Goal: Navigation & Orientation: Find specific page/section

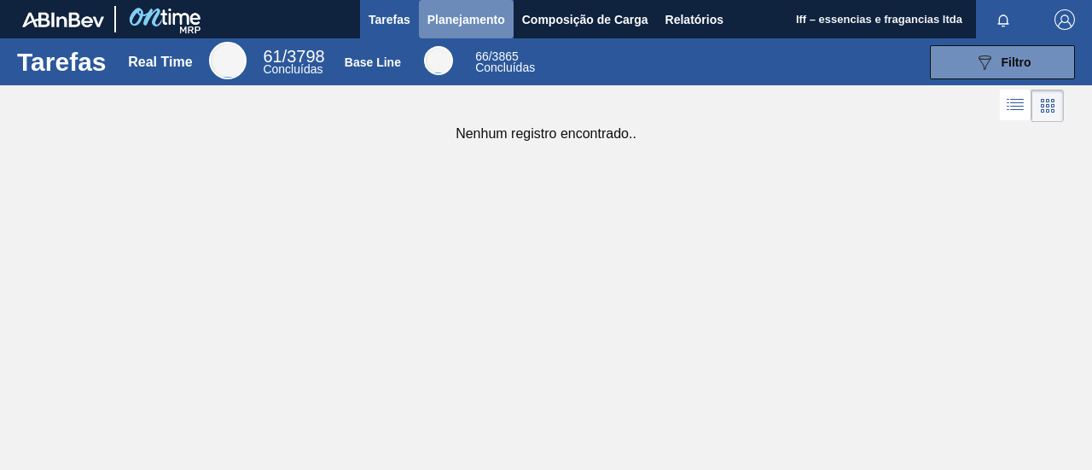
click at [464, 21] on span "Planejamento" at bounding box center [467, 19] width 78 height 20
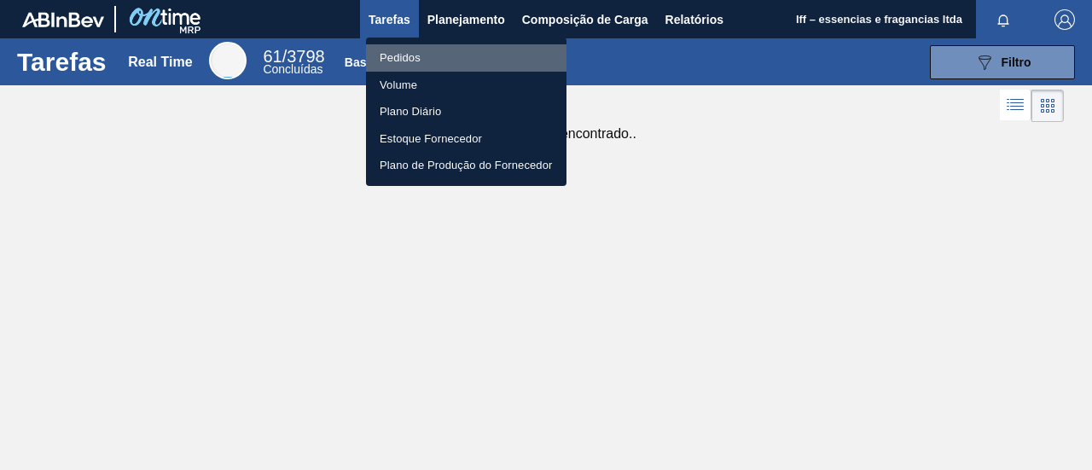
click at [430, 57] on li "Pedidos" at bounding box center [466, 57] width 201 height 27
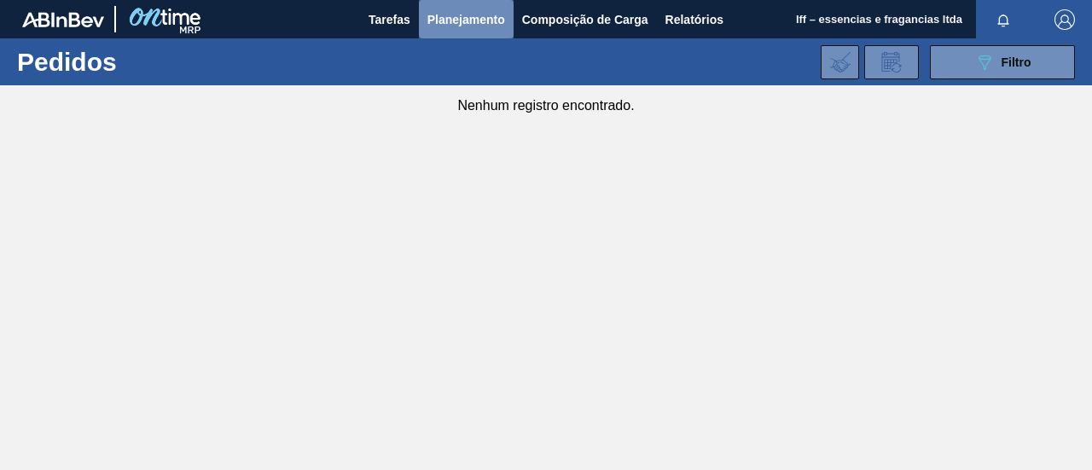
click at [478, 15] on span "Planejamento" at bounding box center [467, 19] width 78 height 20
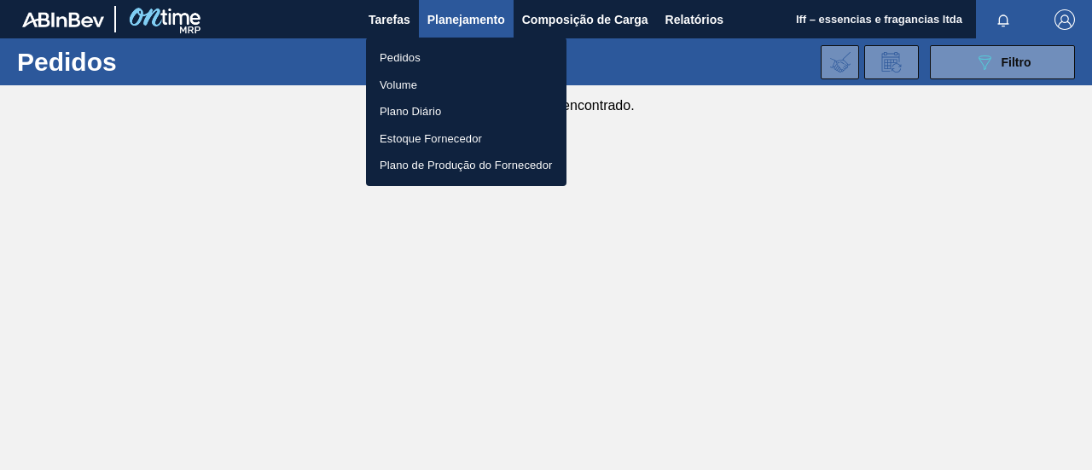
click at [404, 61] on li "Pedidos" at bounding box center [466, 57] width 201 height 27
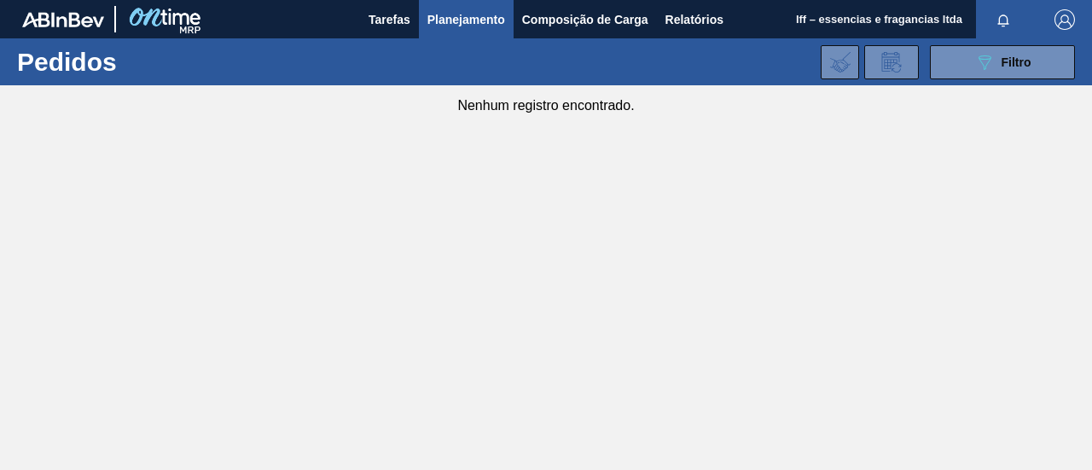
click at [488, 21] on span "Planejamento" at bounding box center [467, 19] width 78 height 20
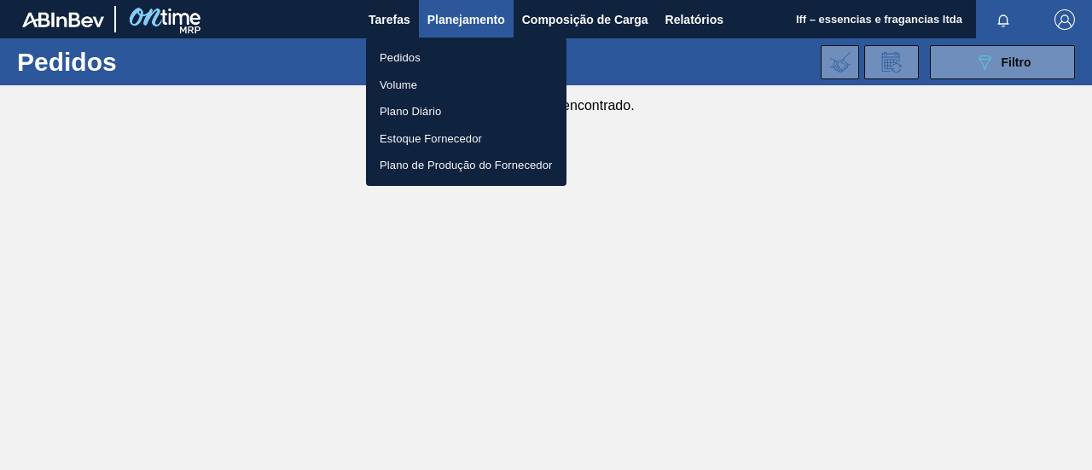
click at [421, 60] on li "Pedidos" at bounding box center [466, 57] width 201 height 27
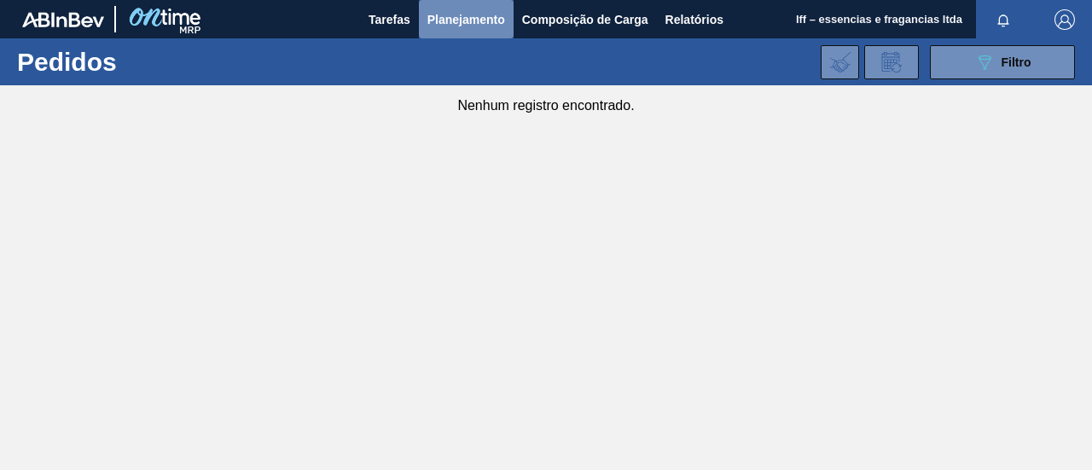
click at [481, 19] on span "Planejamento" at bounding box center [467, 19] width 78 height 20
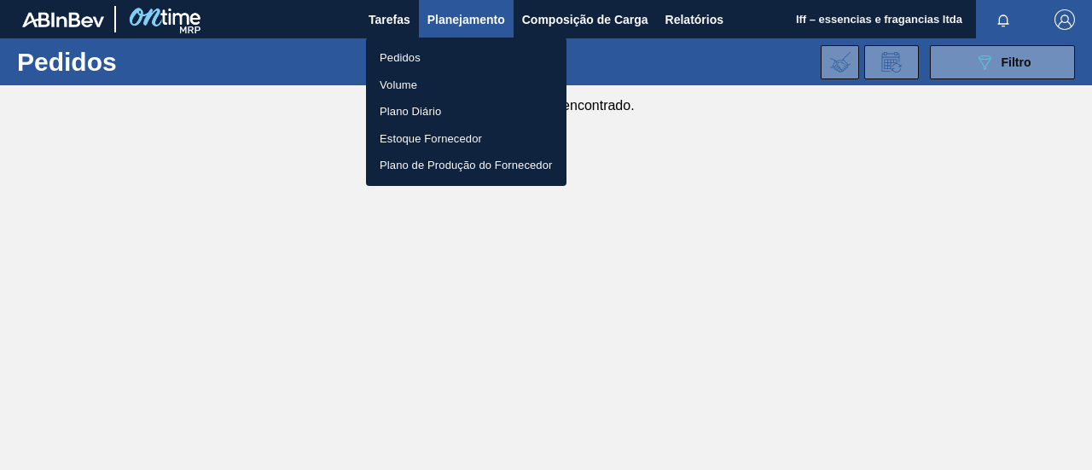
click at [481, 19] on div at bounding box center [546, 235] width 1092 height 470
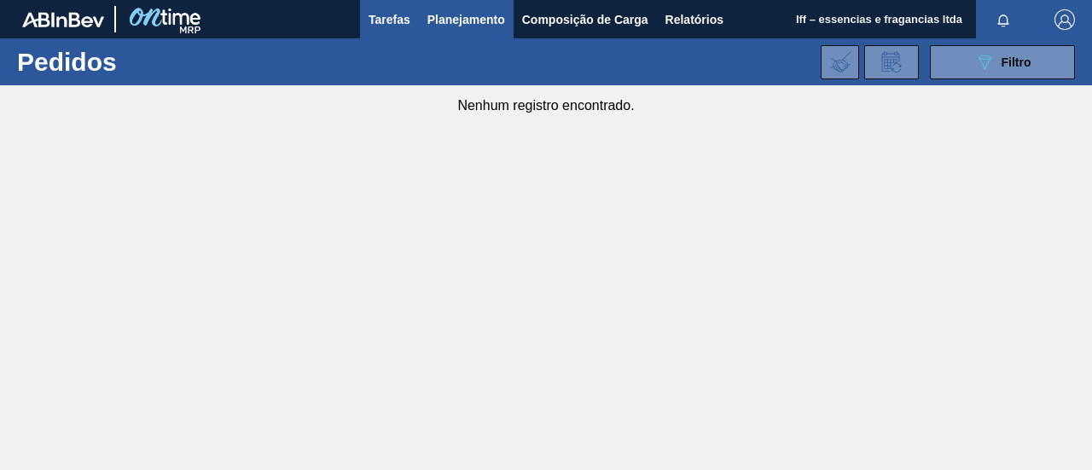
click at [390, 24] on span "Tarefas" at bounding box center [390, 19] width 42 height 20
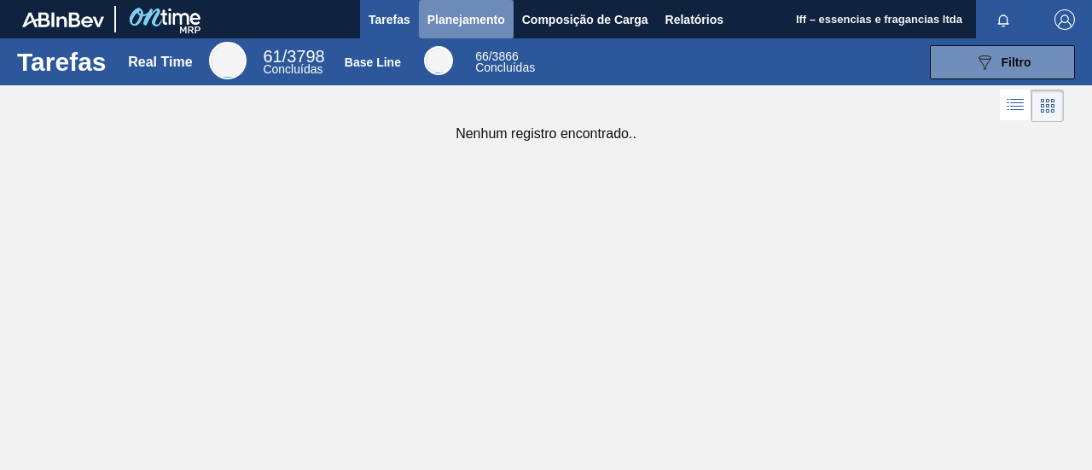
click at [481, 21] on span "Planejamento" at bounding box center [467, 19] width 78 height 20
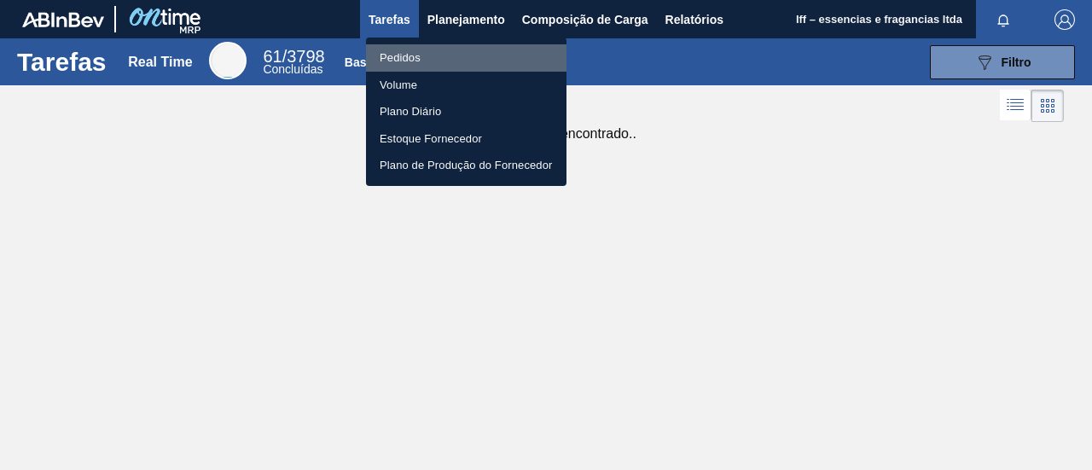
click at [437, 52] on li "Pedidos" at bounding box center [466, 57] width 201 height 27
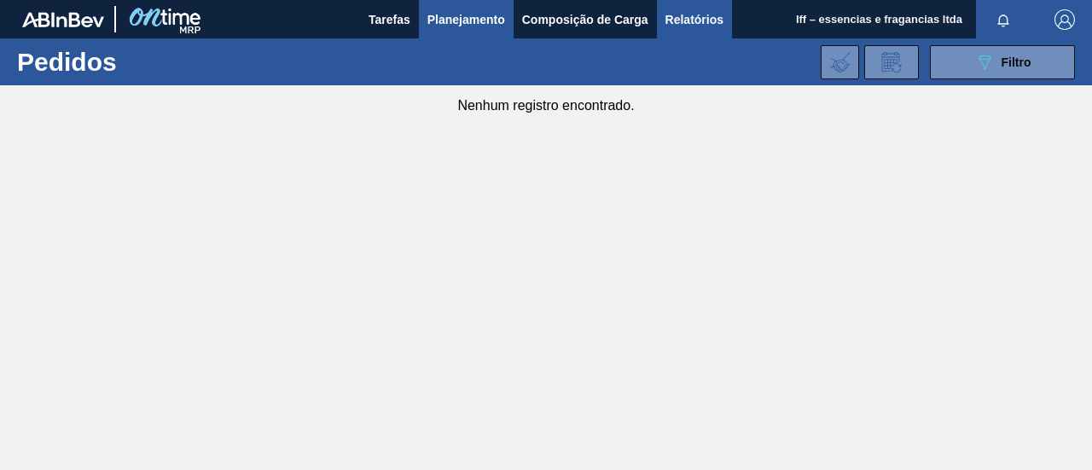
click at [677, 21] on span "Relatórios" at bounding box center [695, 19] width 58 height 20
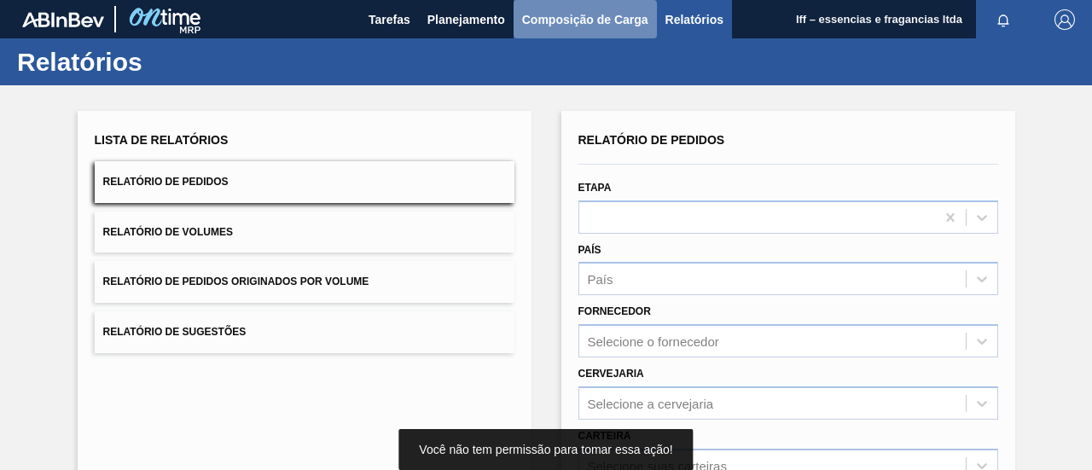
click at [593, 20] on span "Composição de Carga" at bounding box center [585, 19] width 126 height 20
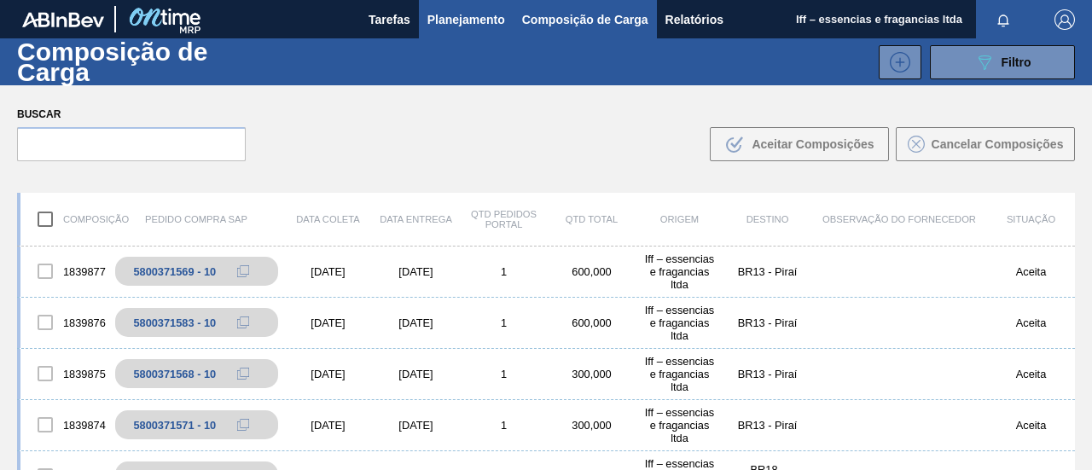
click at [505, 21] on button "Planejamento" at bounding box center [466, 19] width 95 height 38
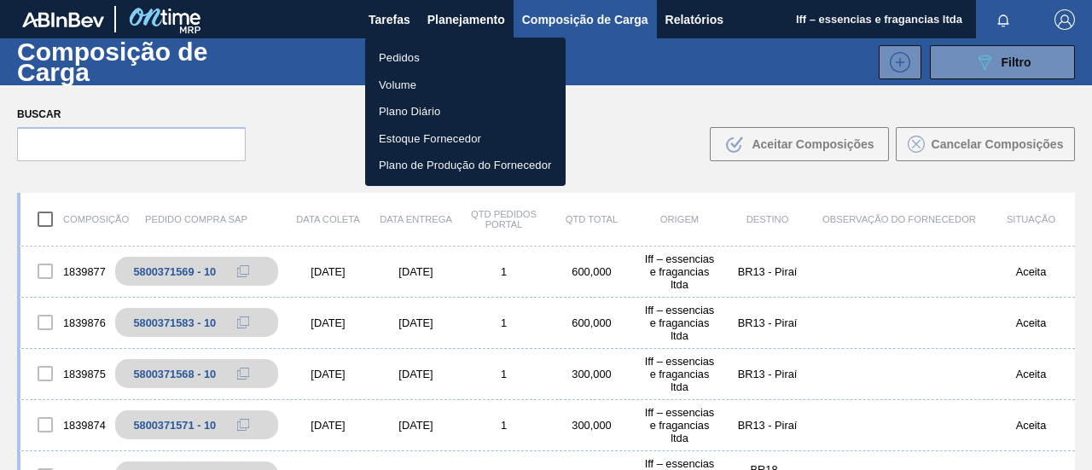
click at [423, 59] on li "Pedidos" at bounding box center [465, 57] width 201 height 27
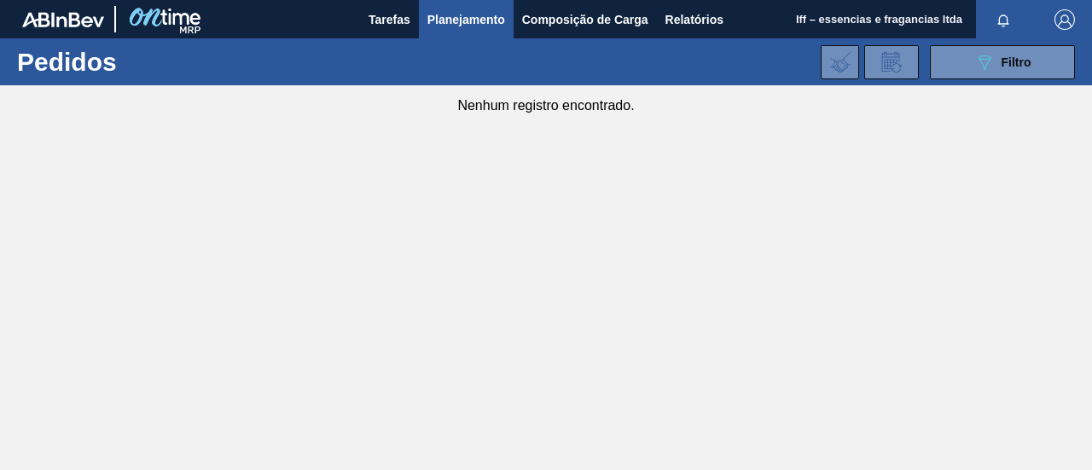
click at [492, 151] on main "Tarefas Planejamento Composição de Carga Relatórios Iff – essencias e fragancia…" at bounding box center [546, 235] width 1092 height 470
click at [509, 196] on main "Tarefas Planejamento Composição de Carga Relatórios Iff – essencias e fragancia…" at bounding box center [546, 235] width 1092 height 470
